Goal: Subscribe to service/newsletter

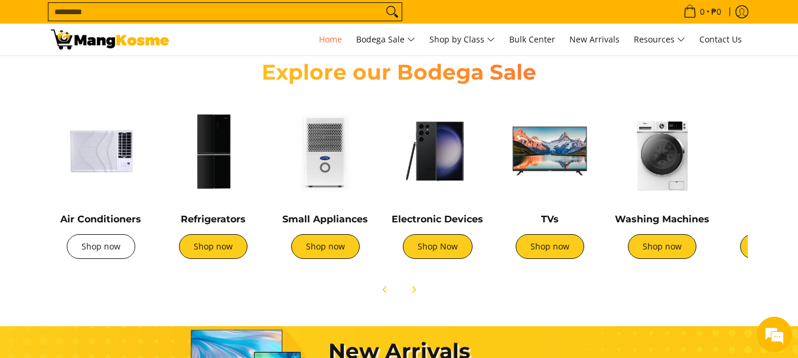
scroll to position [0, 469]
click at [104, 251] on link "Shop now" at bounding box center [101, 246] width 68 height 25
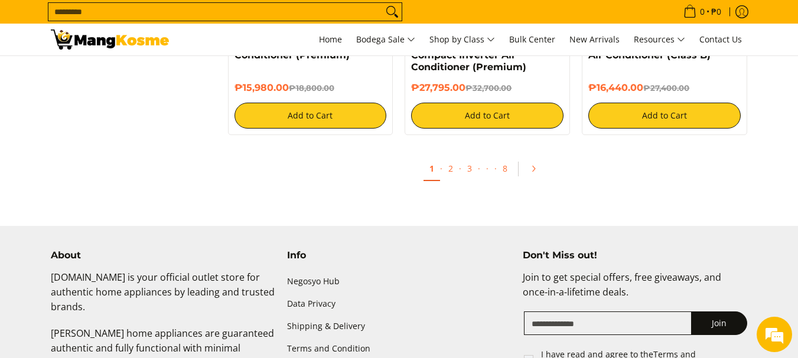
scroll to position [2420, 0]
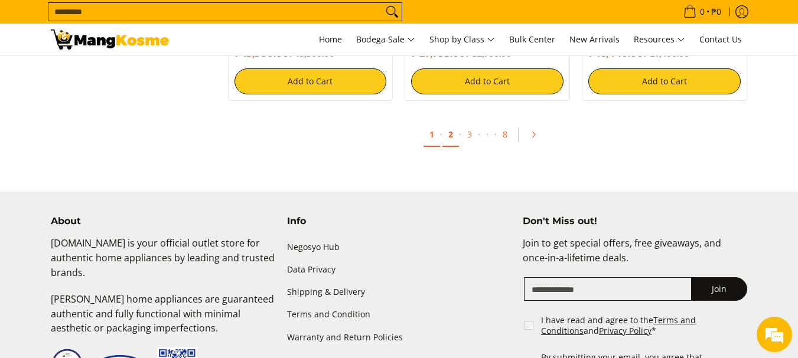
click at [450, 135] on link "2" at bounding box center [450, 135] width 17 height 24
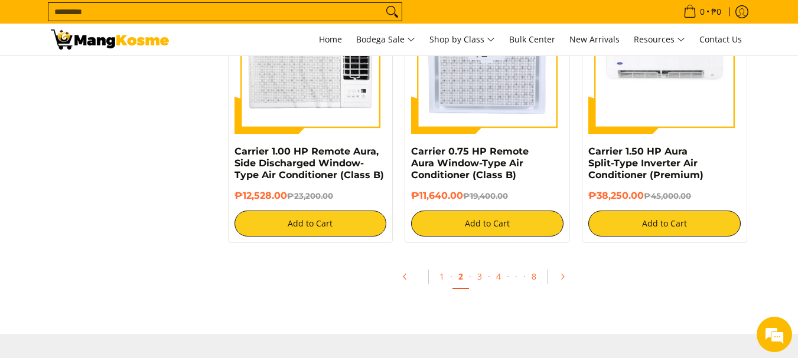
scroll to position [2302, 0]
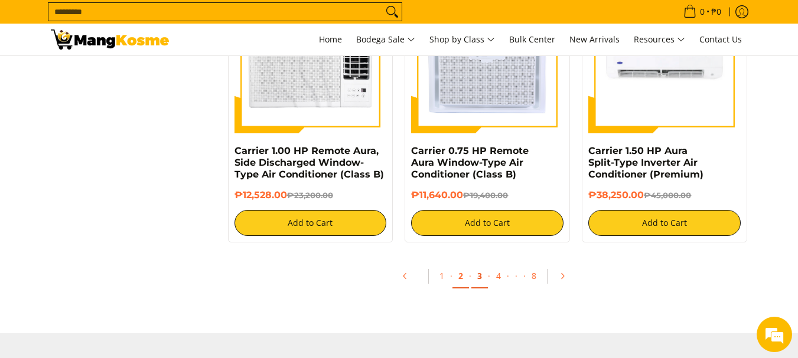
click at [482, 276] on link "3" at bounding box center [479, 276] width 17 height 24
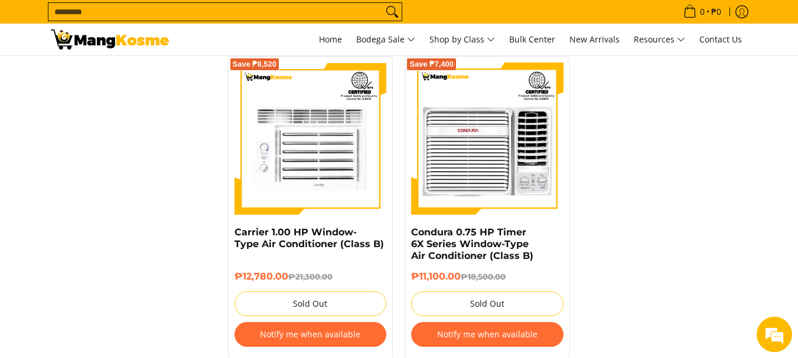
scroll to position [2479, 0]
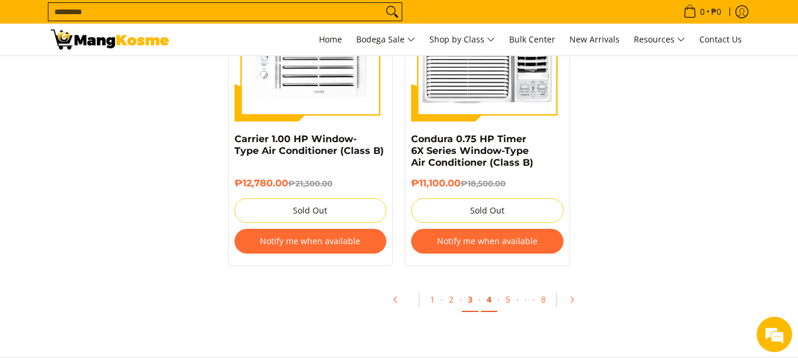
click at [489, 289] on link "4" at bounding box center [489, 300] width 17 height 24
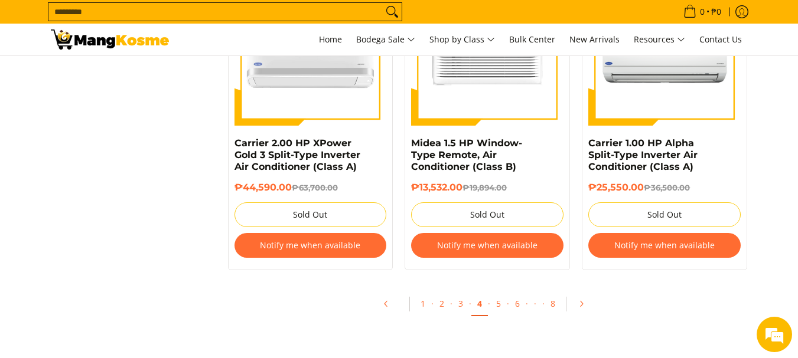
scroll to position [2567, 0]
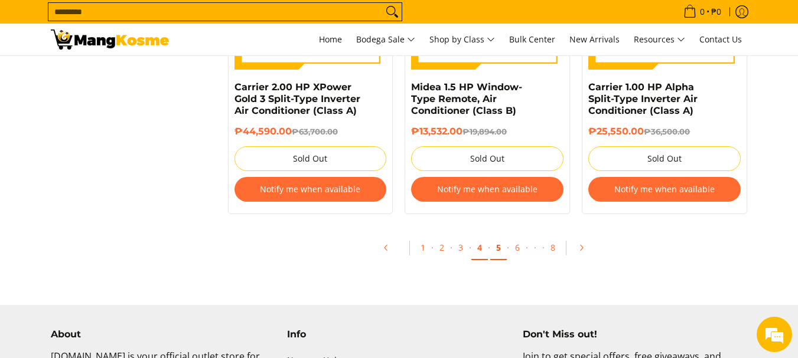
click at [500, 251] on link "5" at bounding box center [498, 248] width 17 height 24
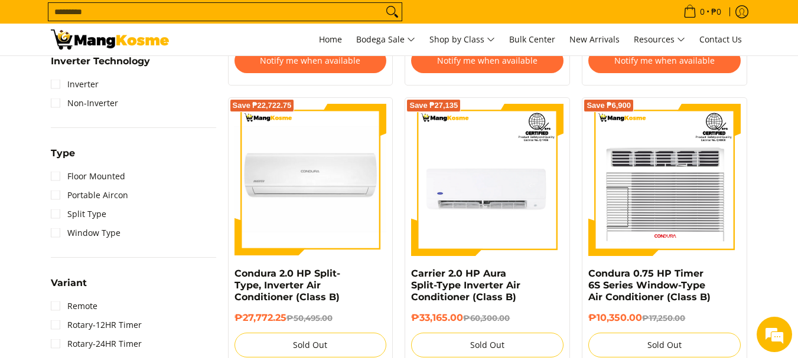
scroll to position [826, 0]
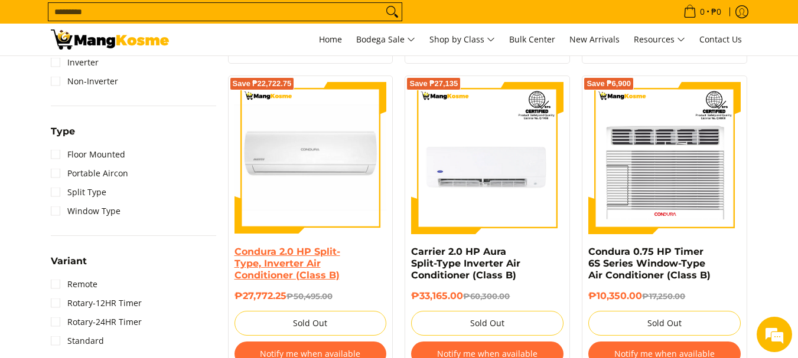
click at [293, 262] on link "Condura 2.0 HP Split-Type, Inverter Air Conditioner (Class B)" at bounding box center [287, 263] width 106 height 35
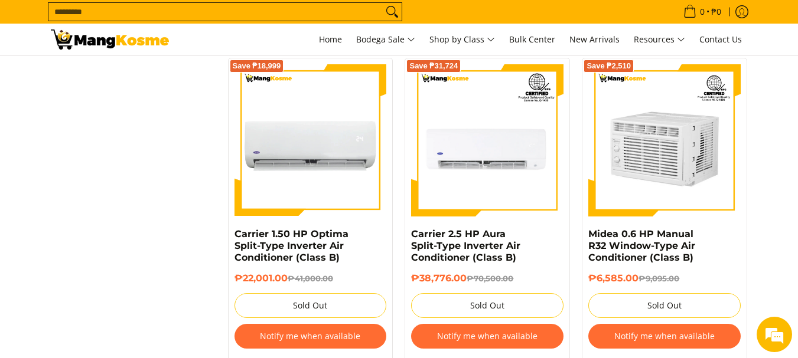
scroll to position [1476, 0]
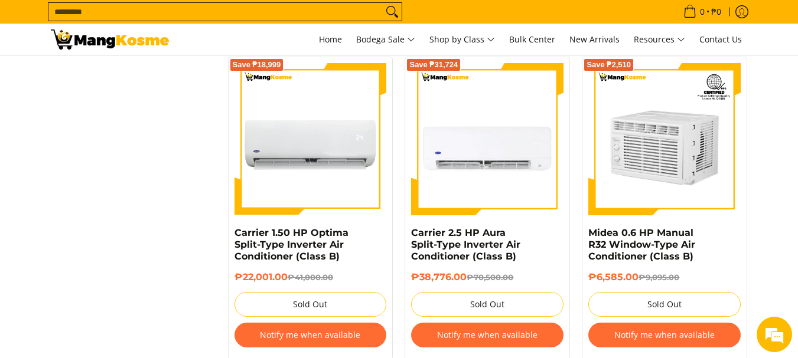
click at [479, 168] on img at bounding box center [487, 139] width 152 height 152
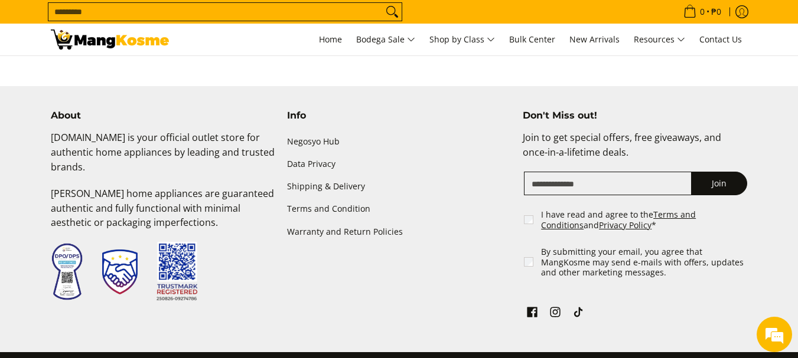
scroll to position [2845, 0]
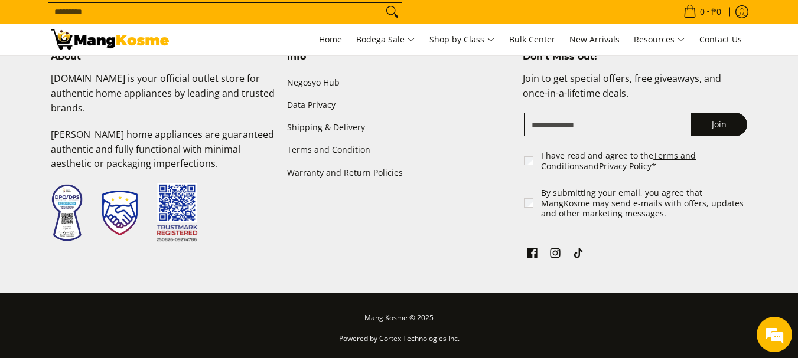
click at [607, 126] on input "Email" at bounding box center [608, 125] width 168 height 24
type input "*"
type input "**********"
click at [713, 124] on button "Join" at bounding box center [719, 125] width 56 height 24
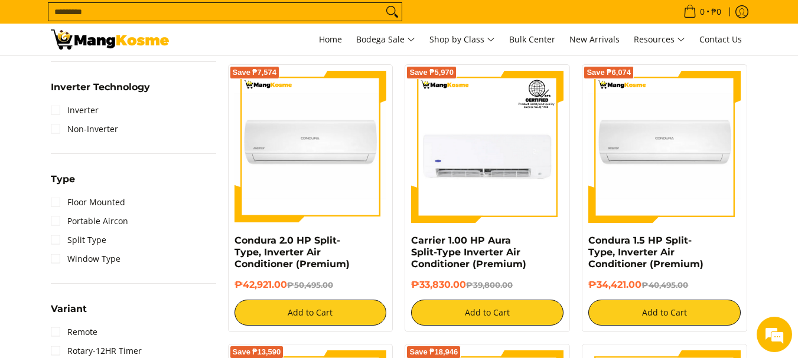
scroll to position [753, 0]
